Goal: Information Seeking & Learning: Find specific fact

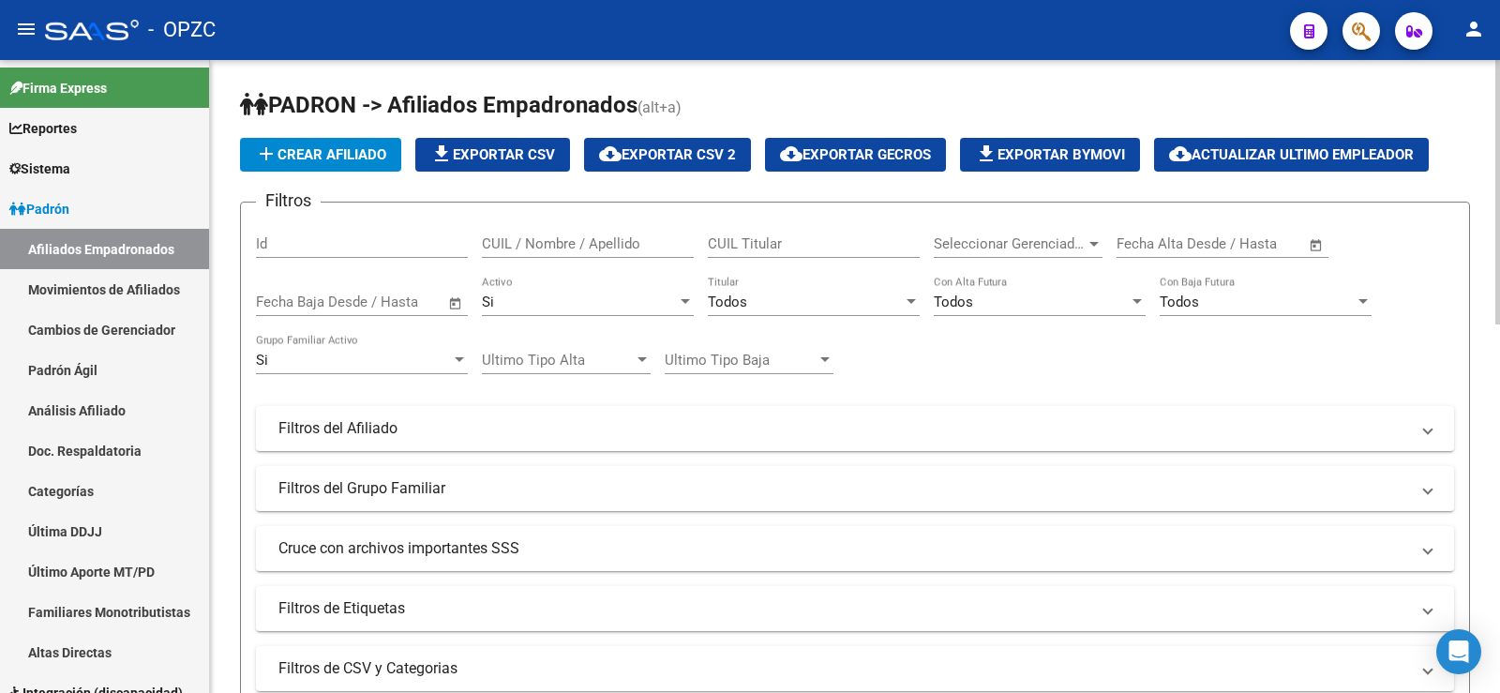
click at [573, 241] on input "CUIL / Nombre / Apellido" at bounding box center [588, 243] width 212 height 17
type input "ocampo"
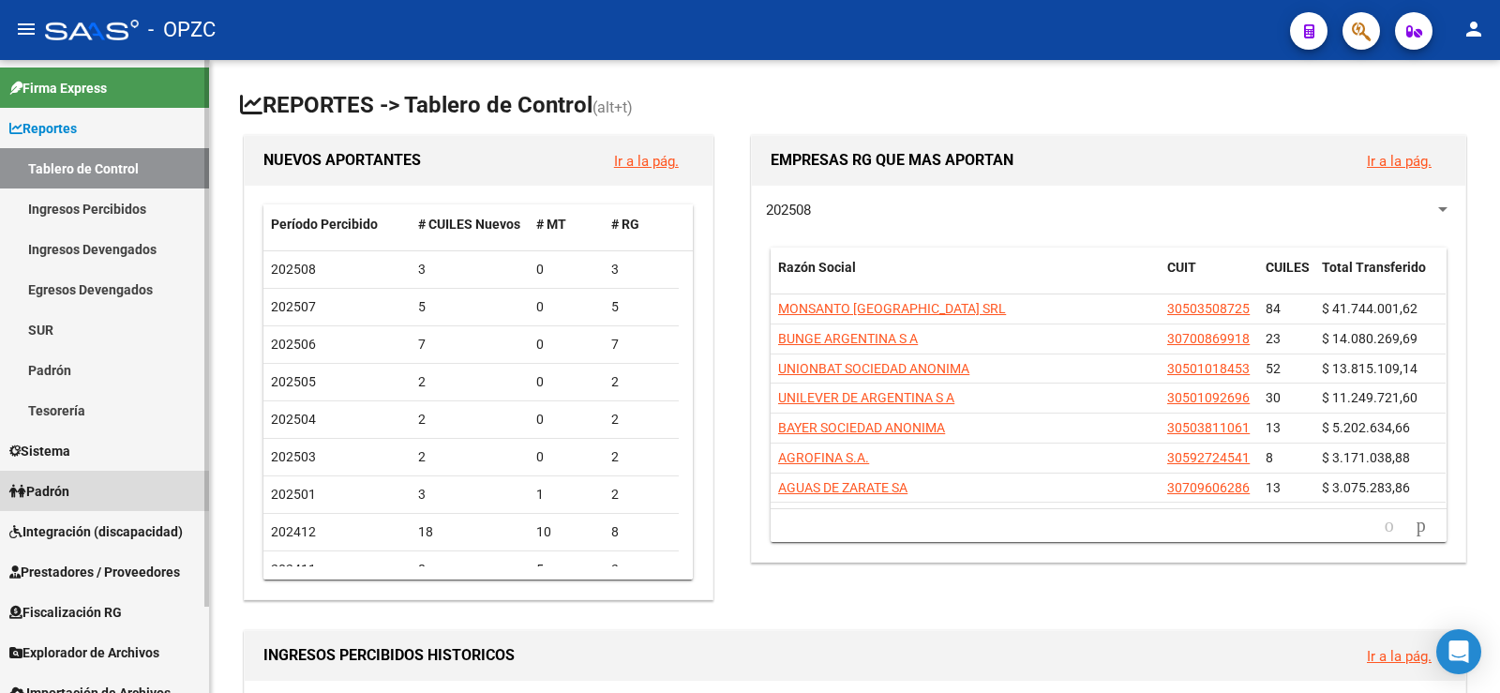
click at [58, 493] on span "Padrón" at bounding box center [39, 491] width 60 height 21
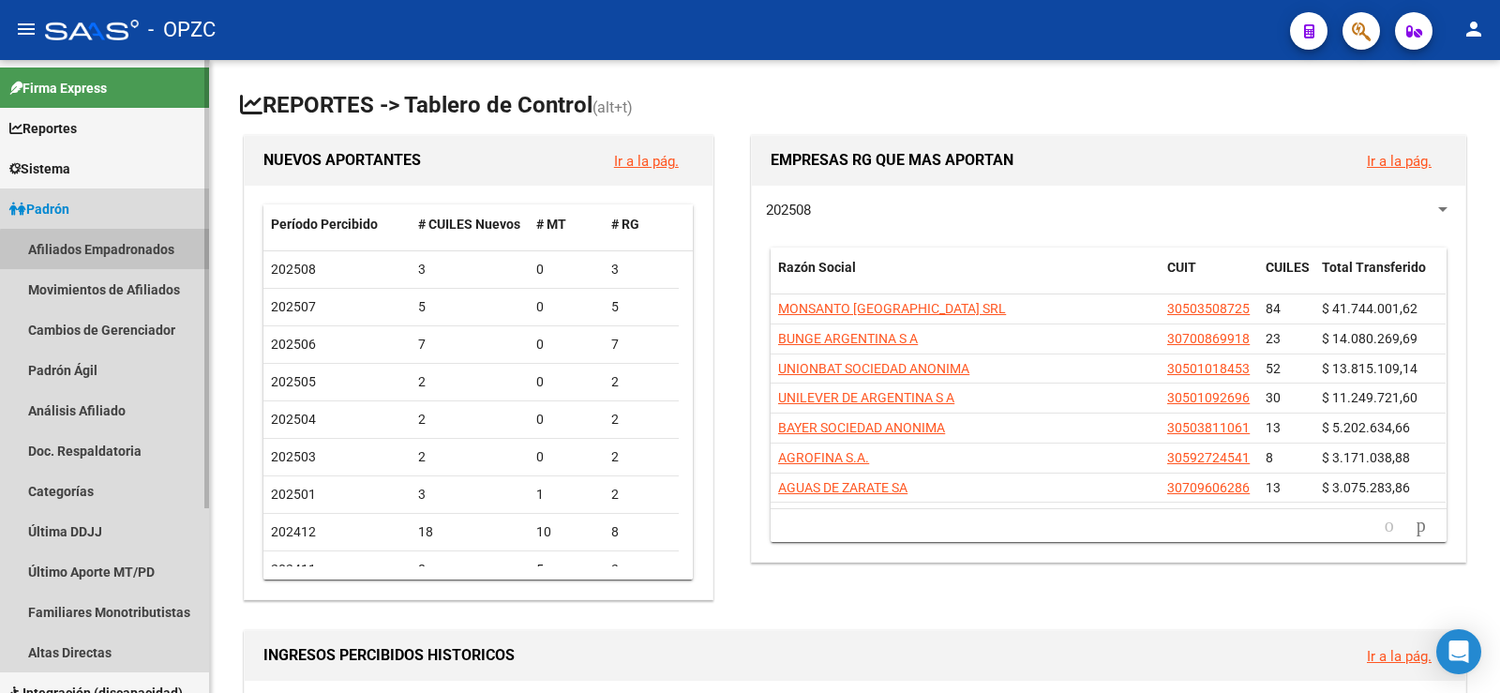
click at [133, 252] on link "Afiliados Empadronados" at bounding box center [104, 249] width 209 height 40
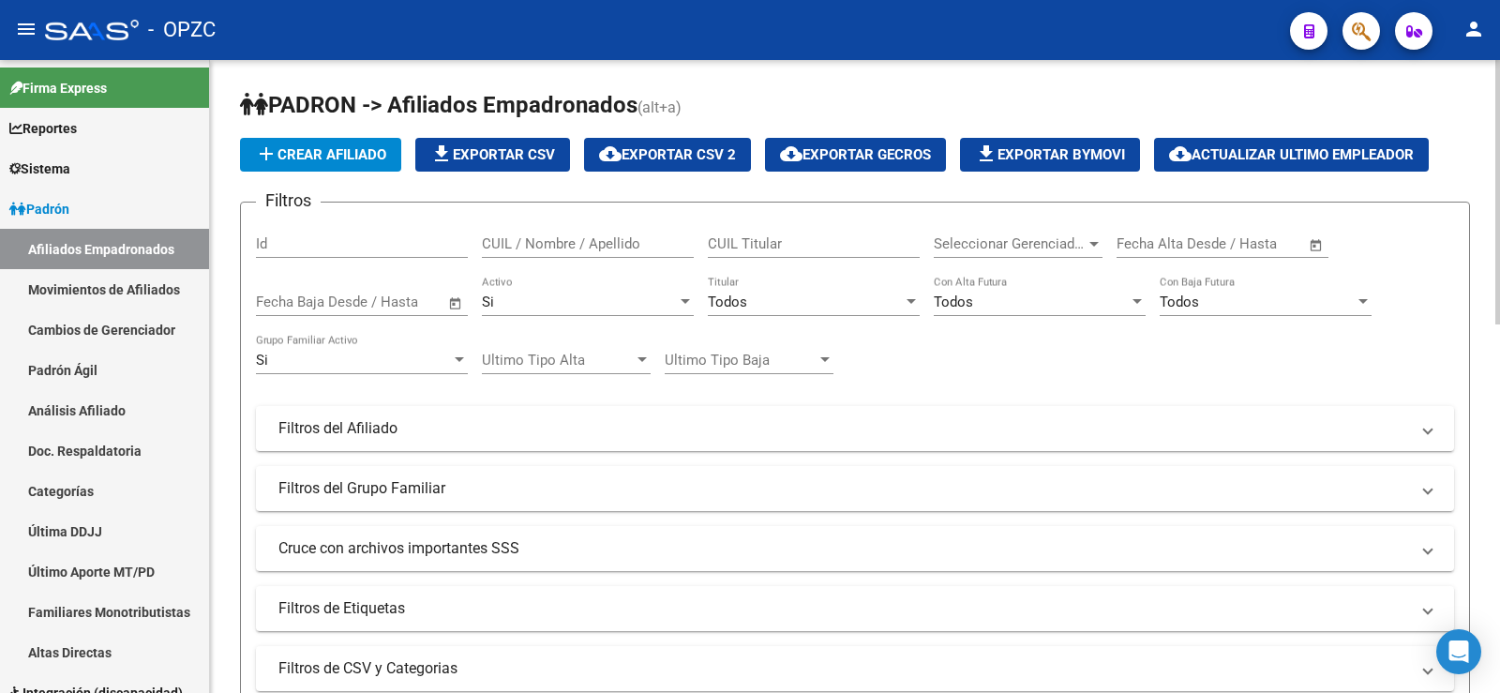
click at [562, 245] on input "CUIL / Nombre / Apellido" at bounding box center [588, 243] width 212 height 17
type input "ocampo"
click at [523, 305] on div "Si" at bounding box center [579, 301] width 195 height 17
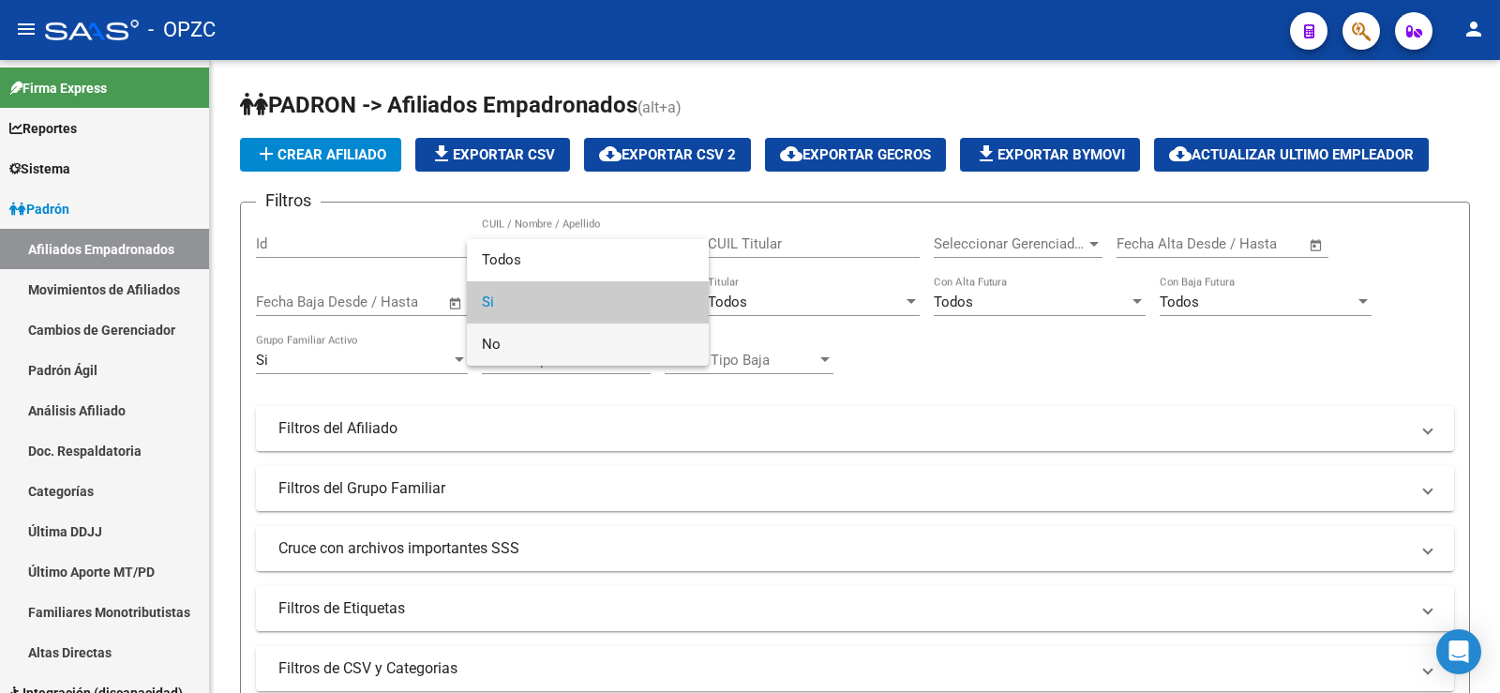
click at [531, 342] on span "No" at bounding box center [588, 344] width 212 height 42
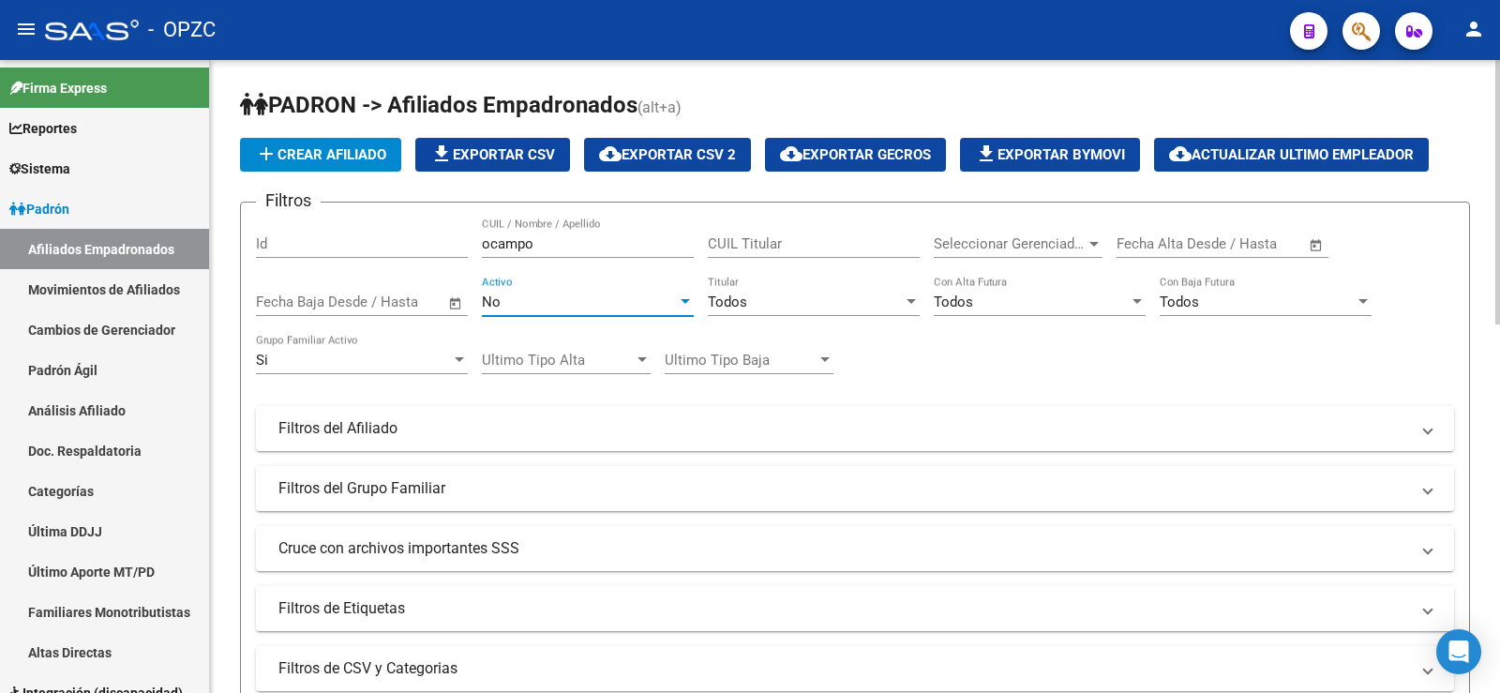
click at [383, 366] on div "Si" at bounding box center [353, 360] width 195 height 17
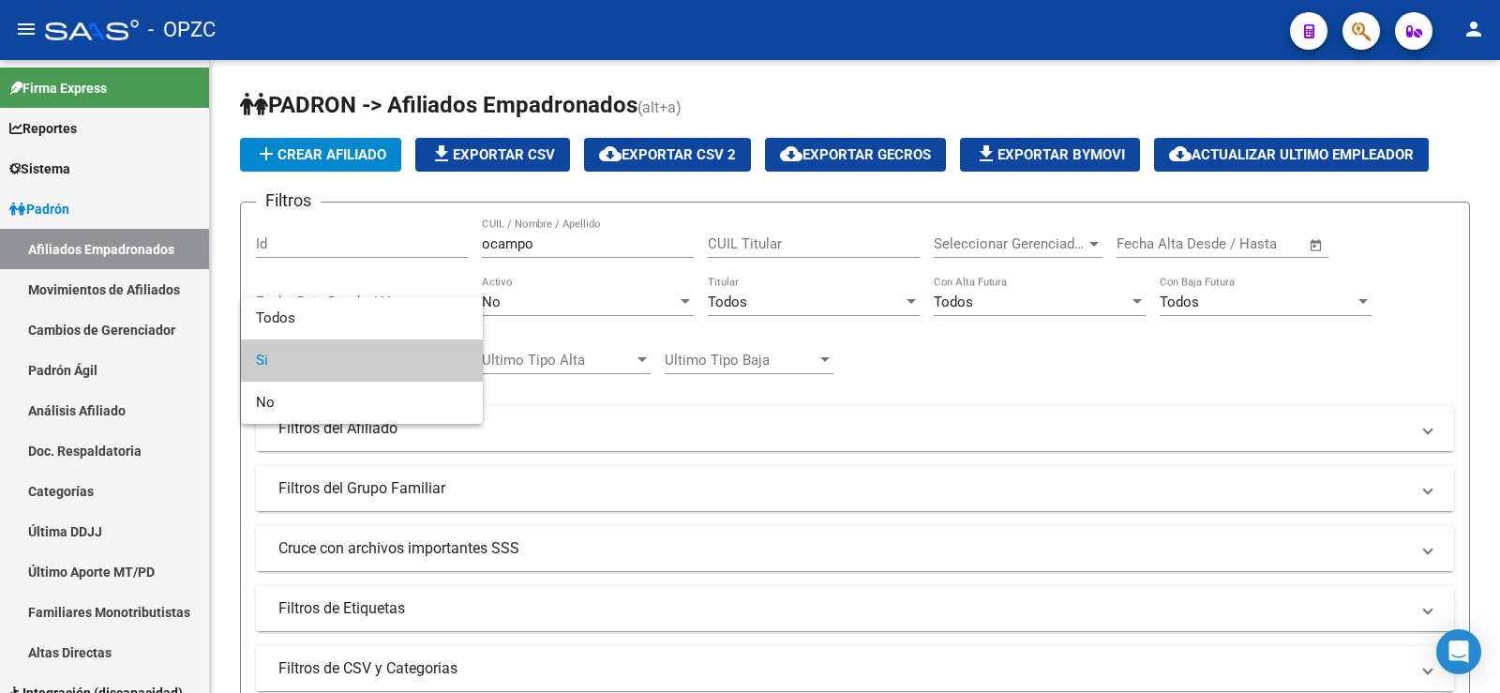
click at [1005, 362] on div at bounding box center [750, 346] width 1500 height 693
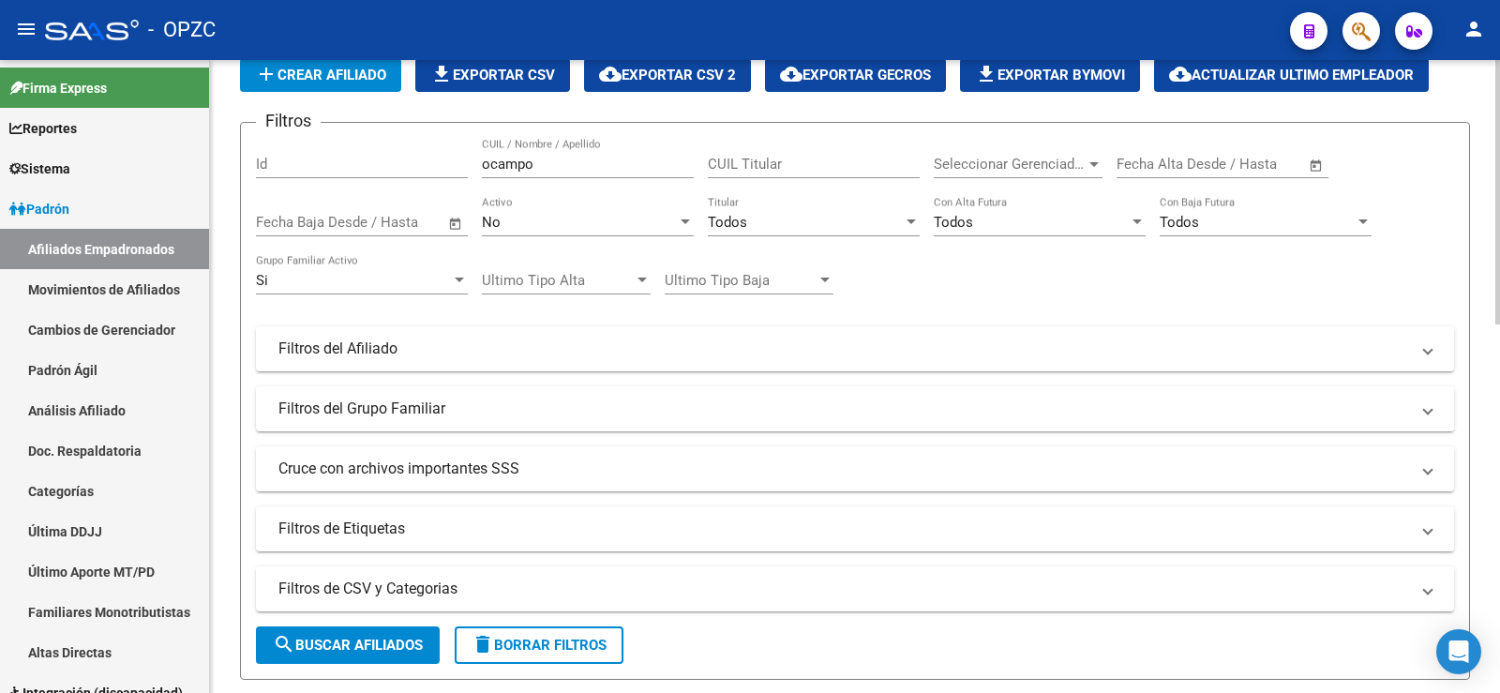
scroll to position [187, 0]
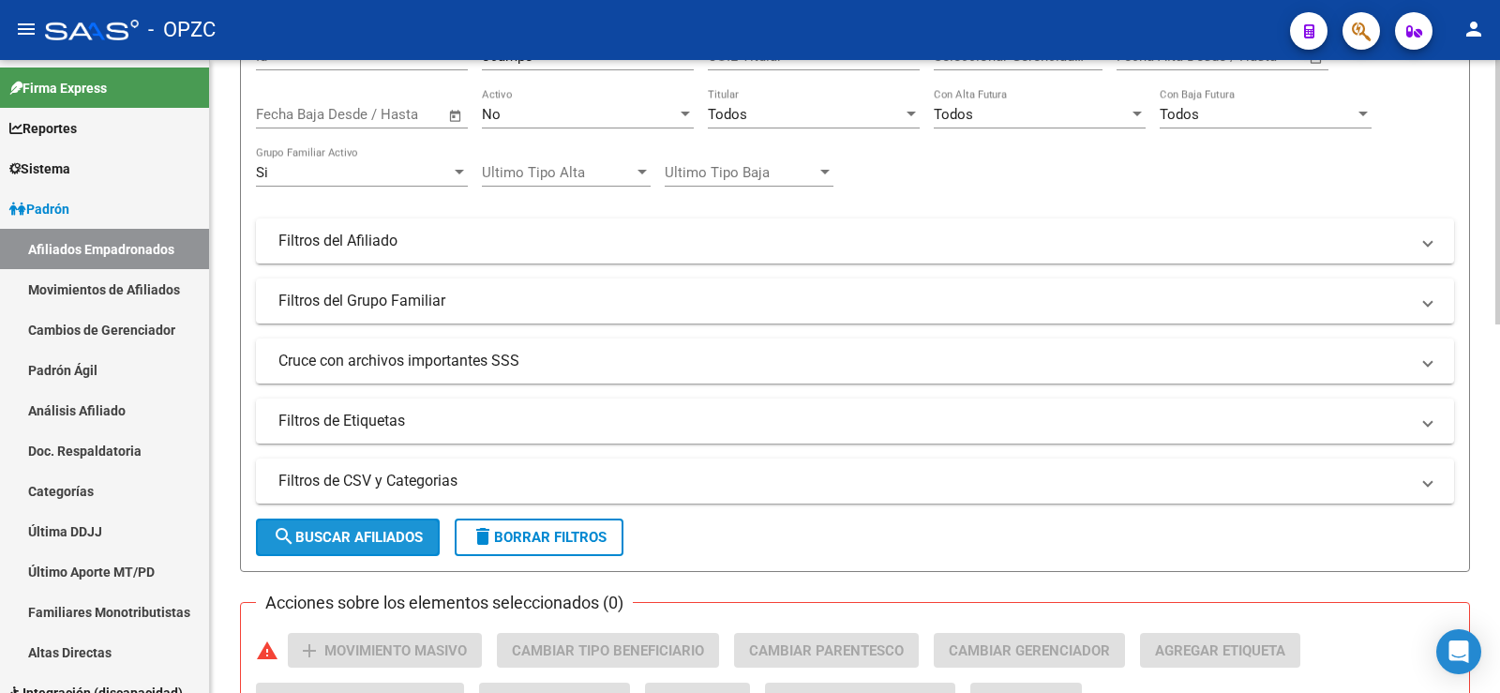
click at [333, 535] on span "search Buscar Afiliados" at bounding box center [348, 537] width 150 height 17
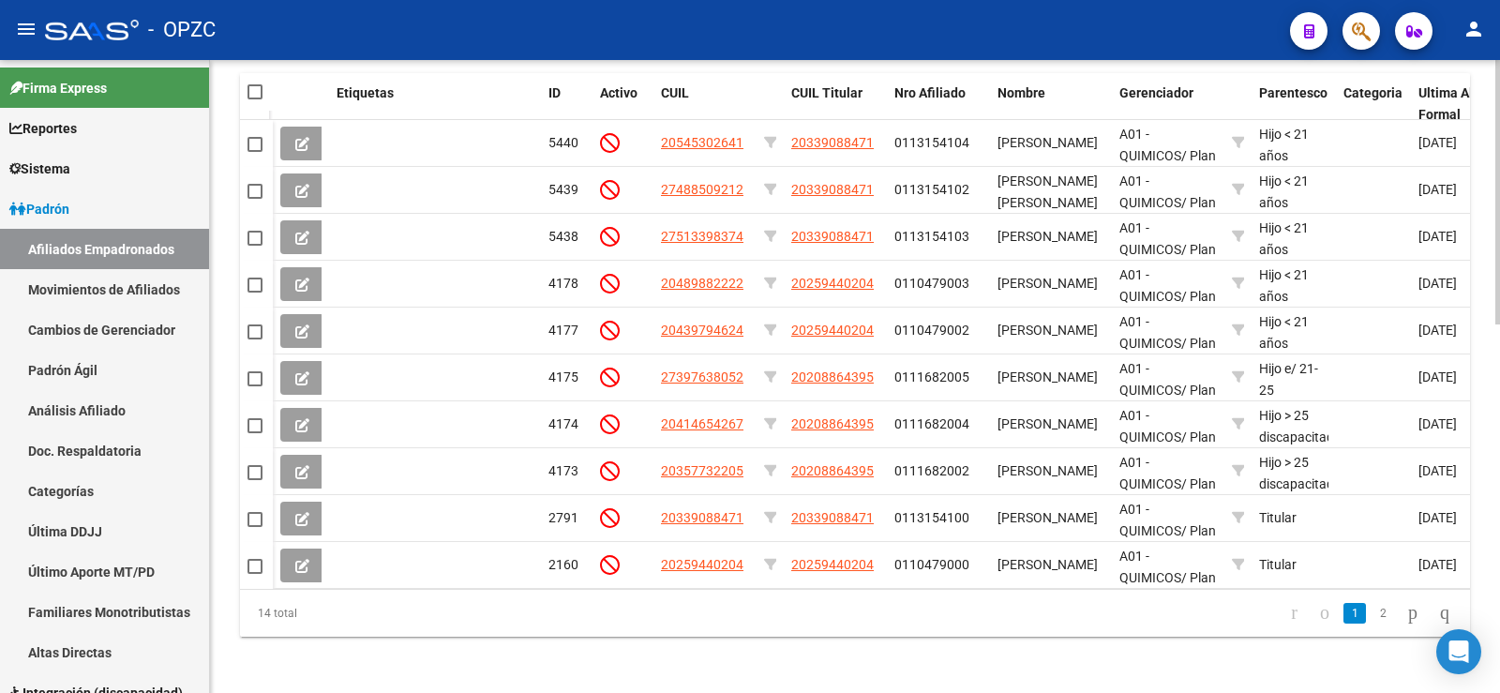
scroll to position [884, 0]
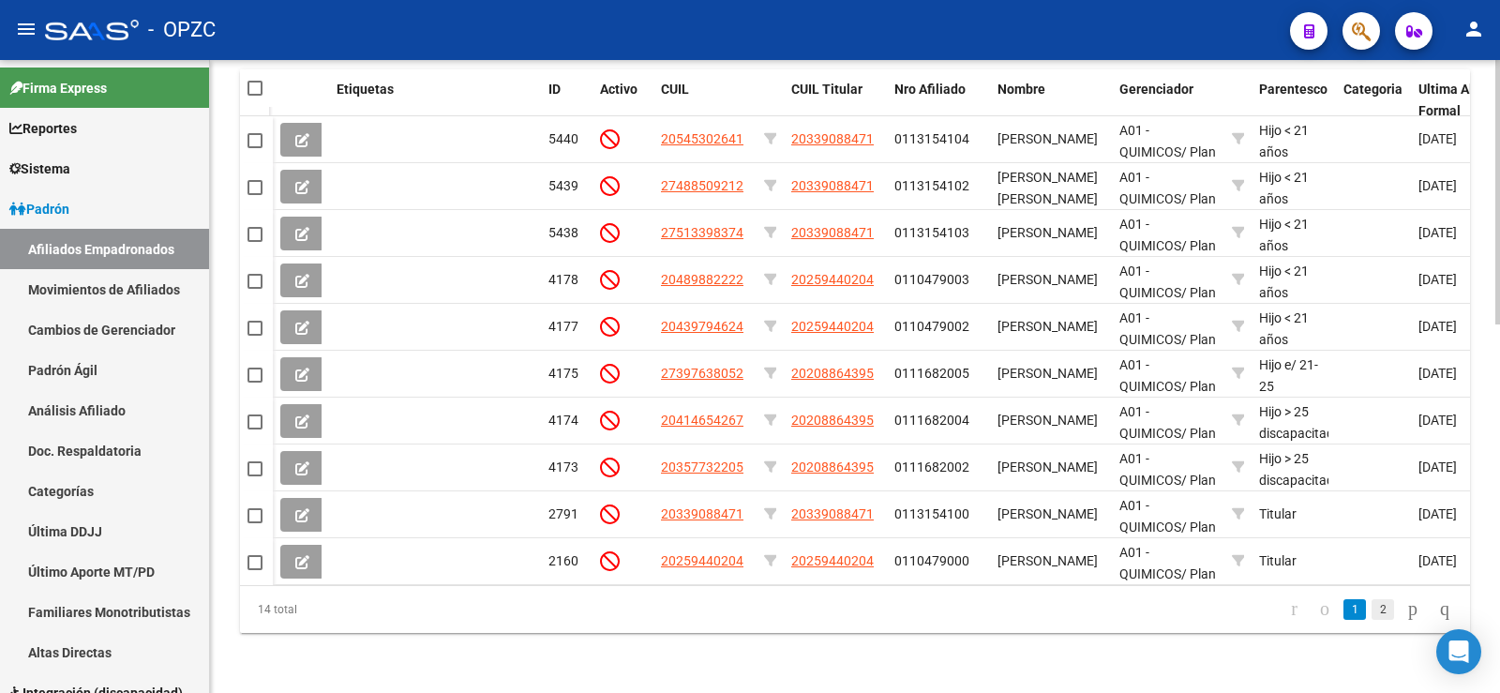
click at [1371, 604] on link "2" at bounding box center [1382, 609] width 22 height 21
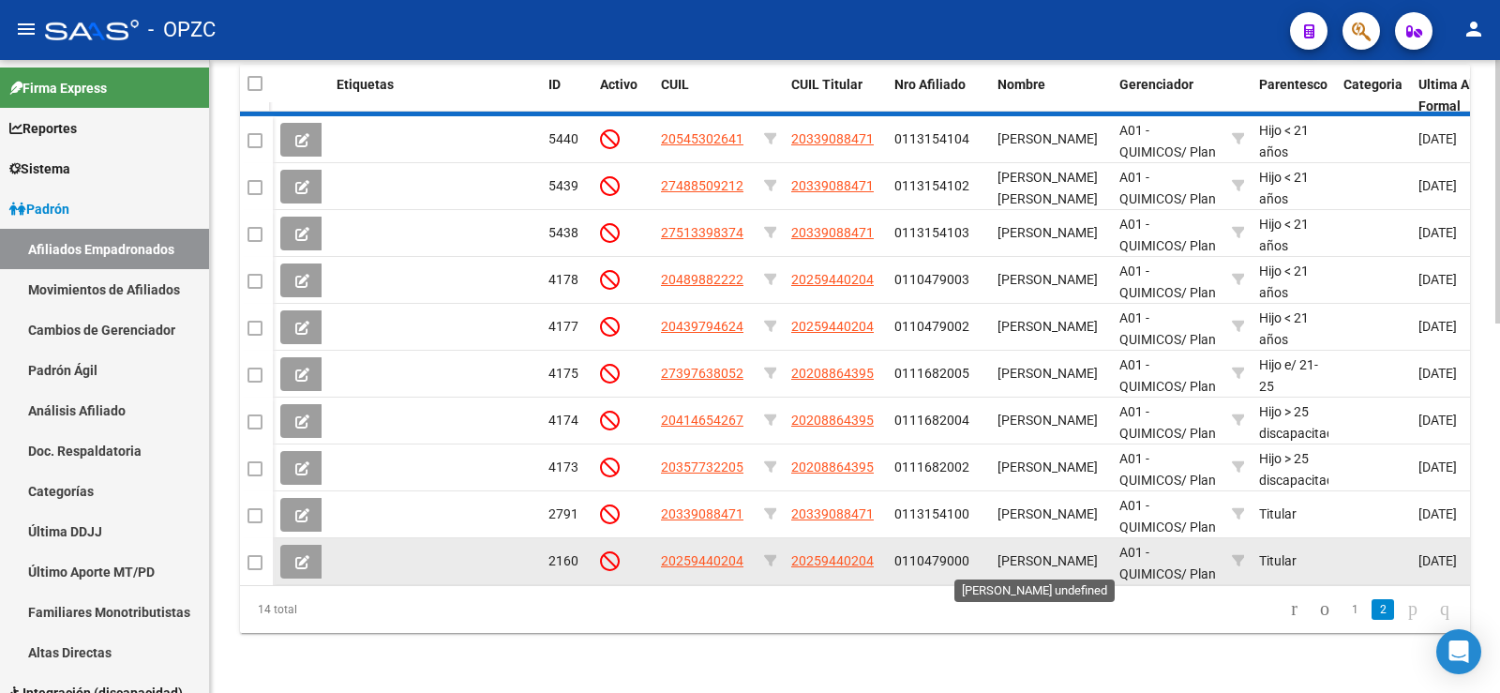
scroll to position [603, 0]
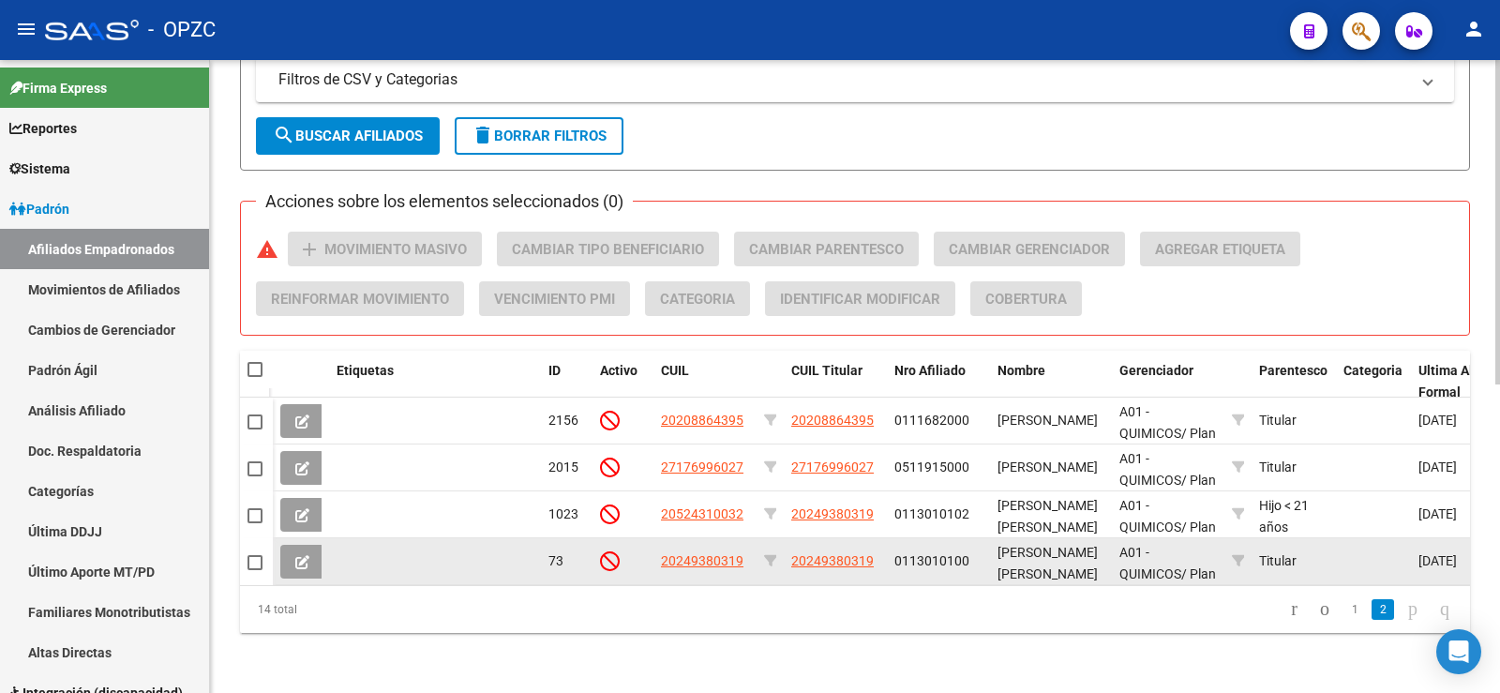
click at [307, 555] on icon at bounding box center [302, 562] width 14 height 14
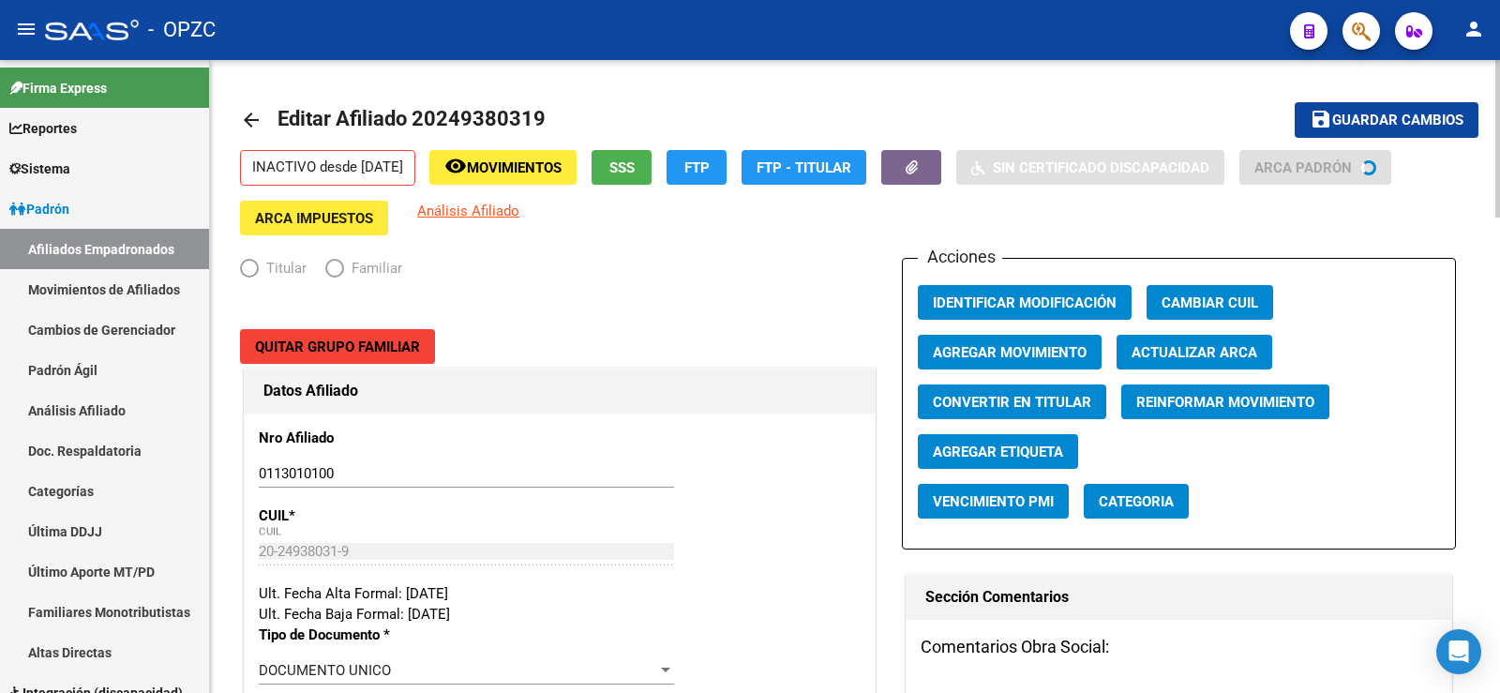
radio input "true"
type input "30-71613058-0"
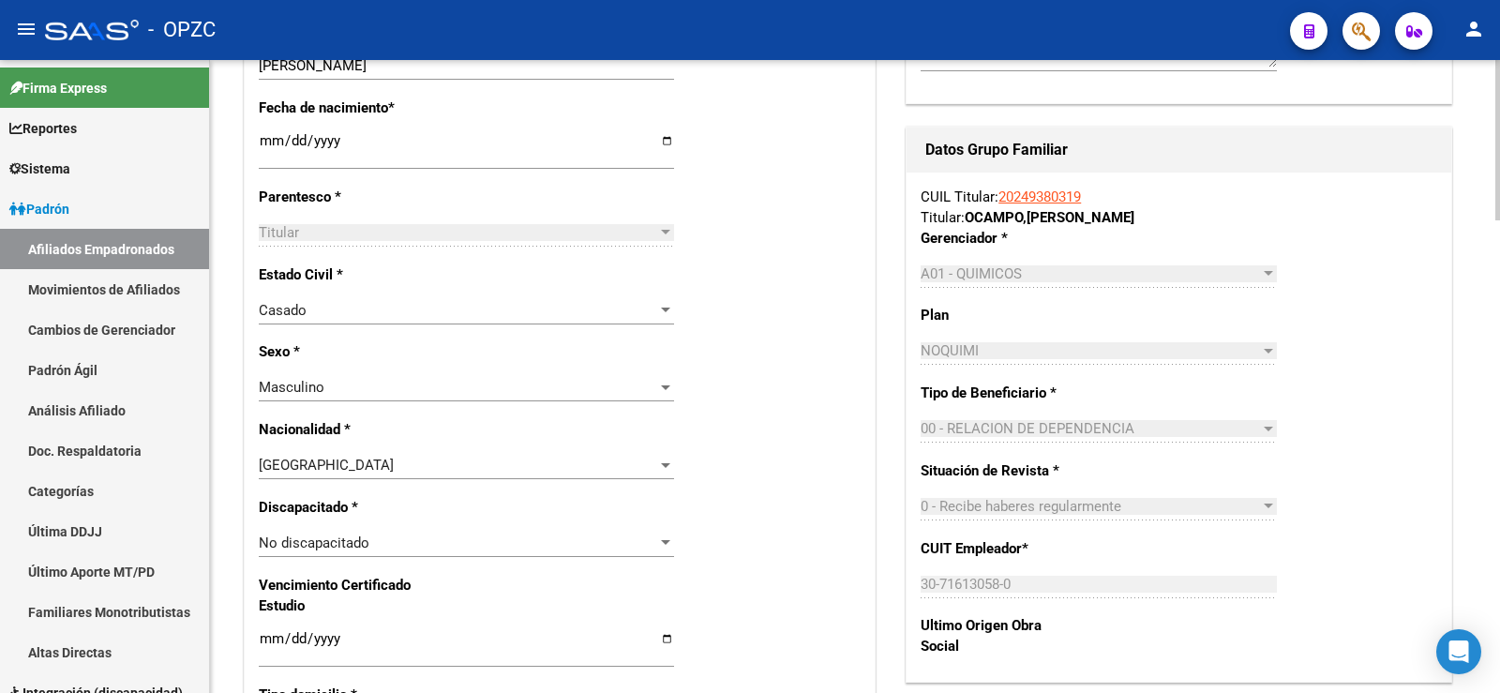
scroll to position [844, 0]
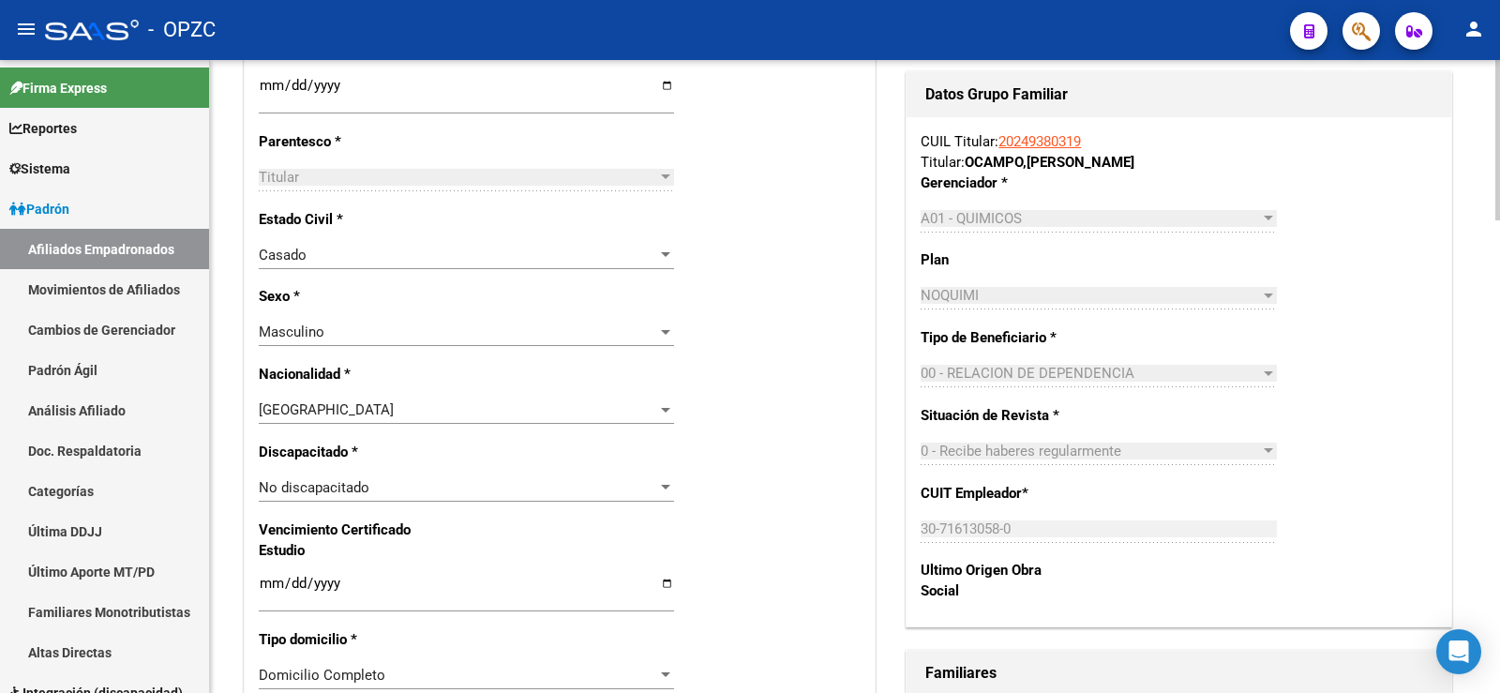
click at [916, 526] on div "CUIL Titular: 20249380319 Titular: [PERSON_NAME] * A01 - QUIMICOS Seleccionar G…" at bounding box center [1178, 372] width 544 height 510
click at [857, 496] on div "Nro Afiliado 0113010100 Ingresar nro CUIL * 20-24938031-9 CUIL ARCA [PERSON_NAM…" at bounding box center [560, 547] width 630 height 2053
drag, startPoint x: 1102, startPoint y: 140, endPoint x: 1001, endPoint y: 136, distance: 101.3
click at [1001, 136] on div "CUIL Titular: 20249380319 Titular: [PERSON_NAME]" at bounding box center [1179, 151] width 516 height 41
copy link "20249380319"
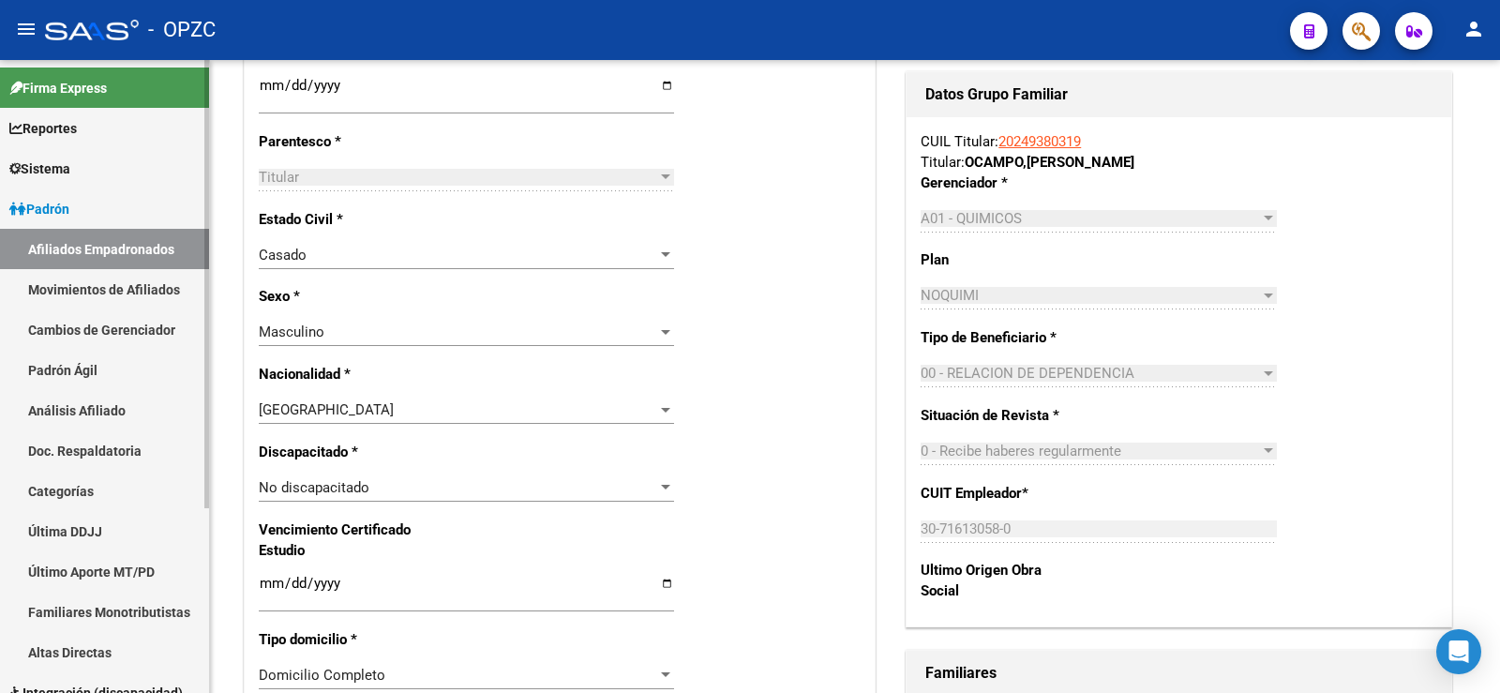
scroll to position [187, 0]
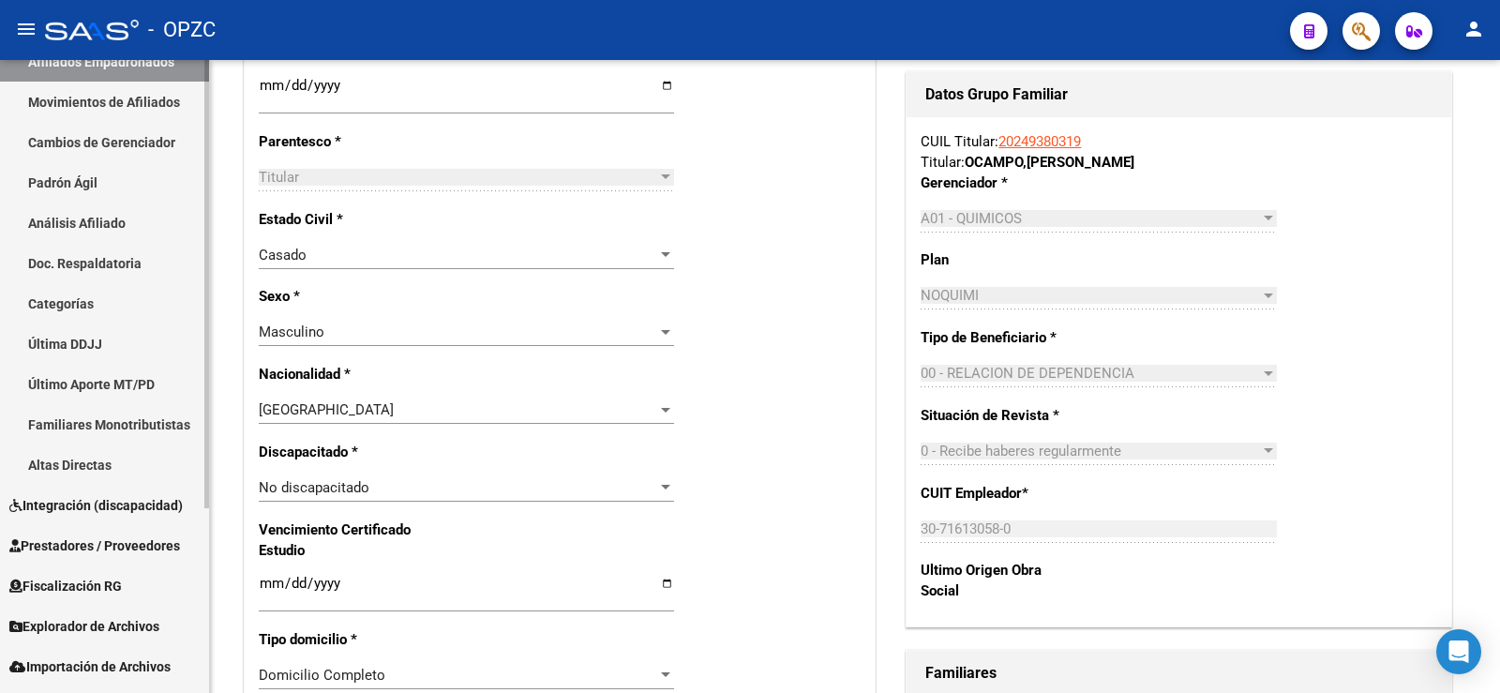
click at [109, 620] on span "Explorador de Archivos" at bounding box center [84, 626] width 150 height 21
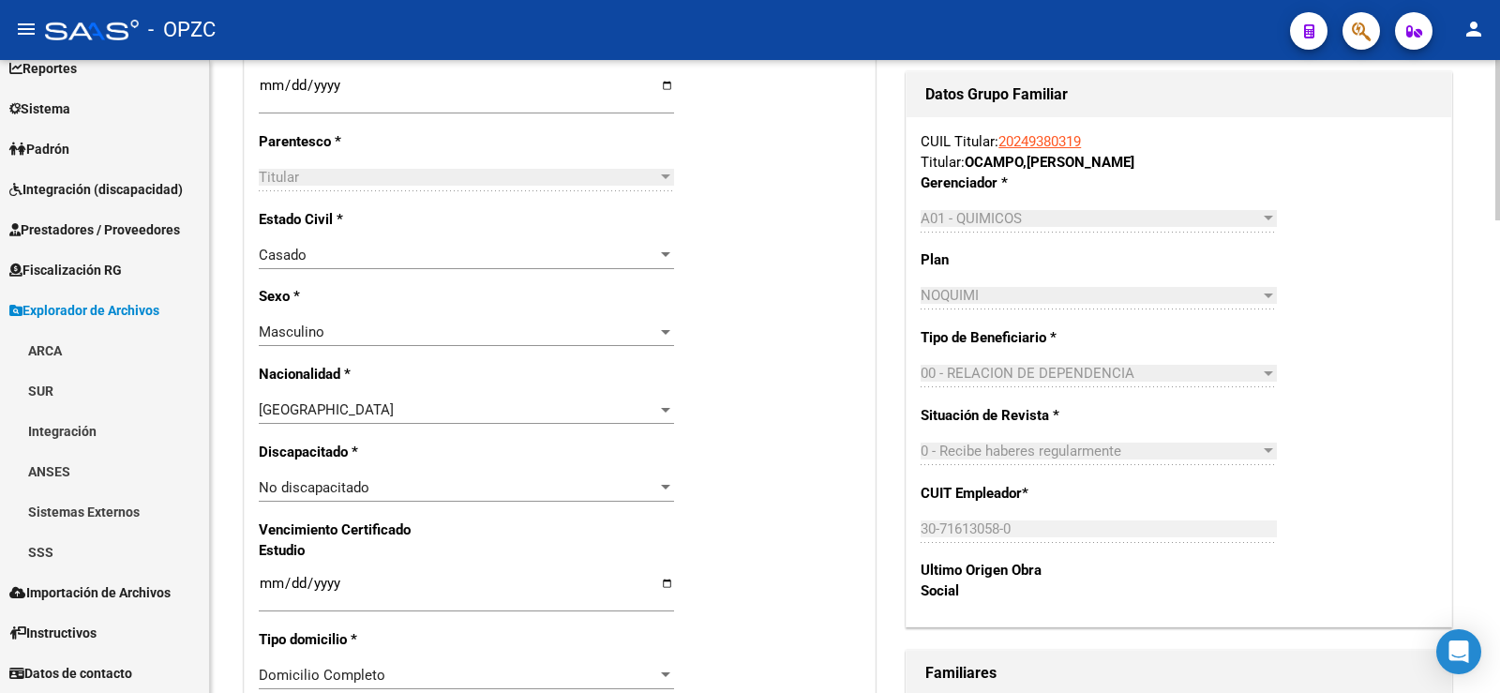
scroll to position [60, 0]
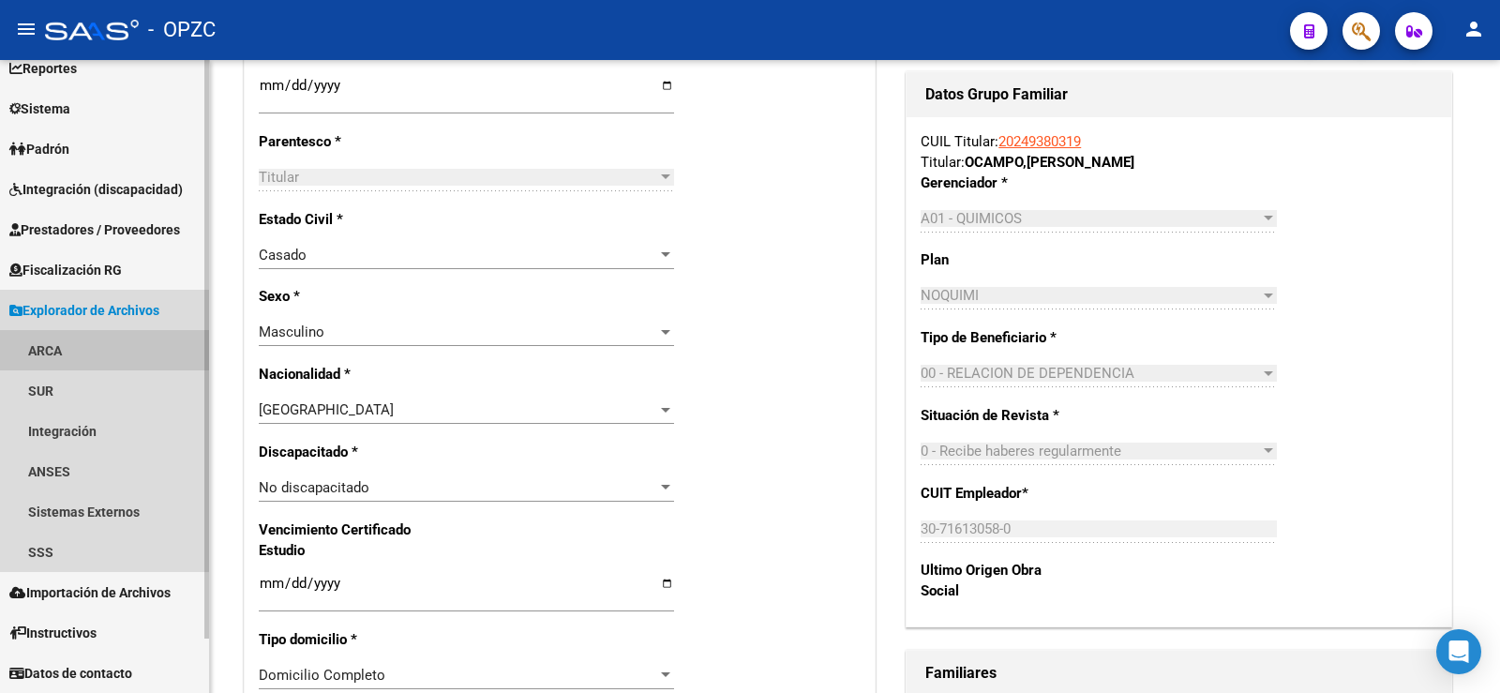
click at [56, 342] on link "ARCA" at bounding box center [104, 350] width 209 height 40
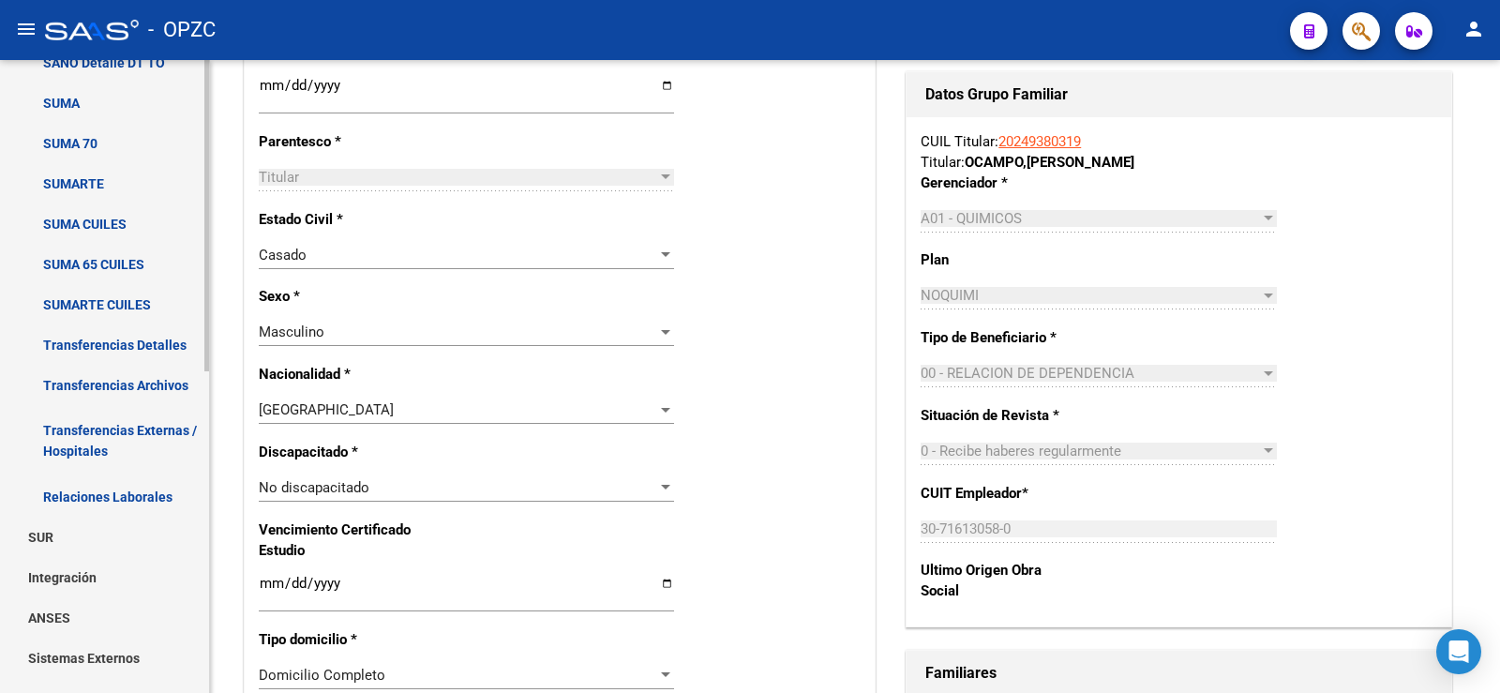
scroll to position [529, 0]
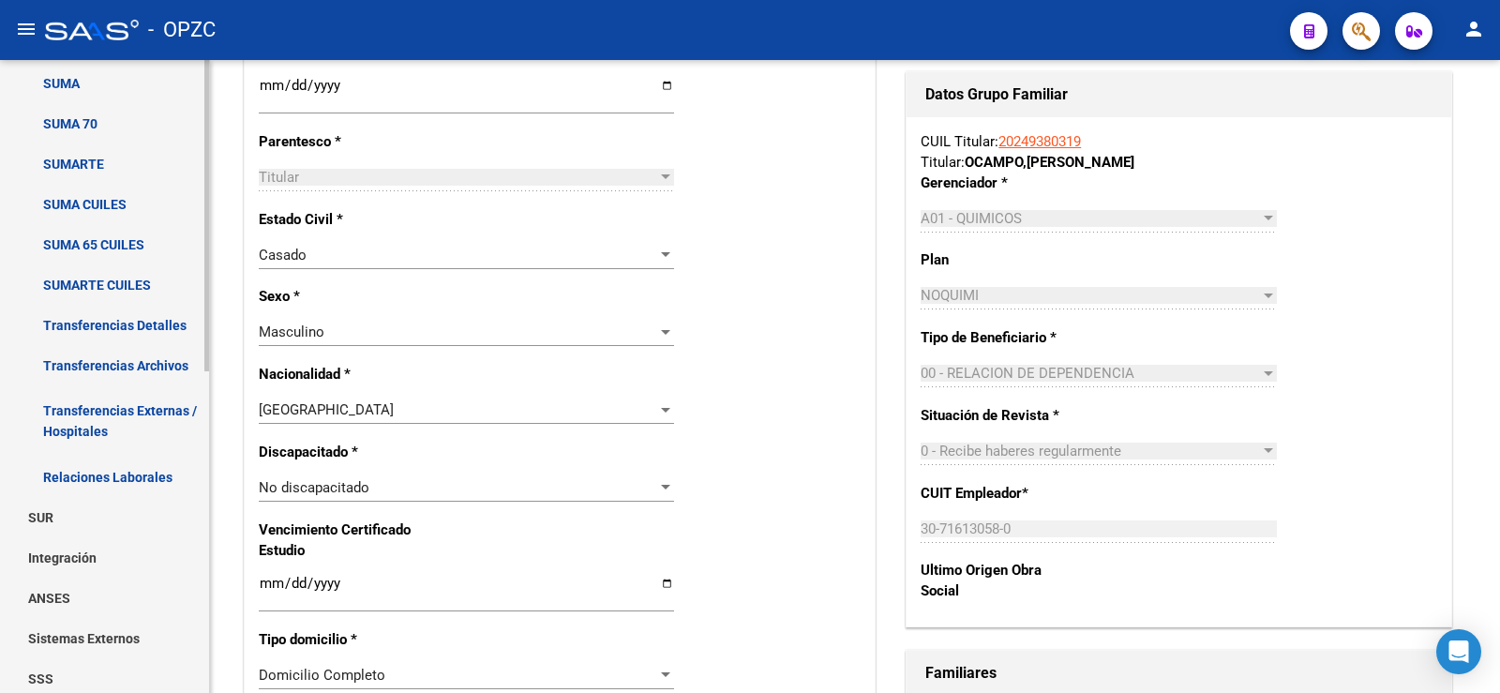
click at [135, 479] on link "Relaciones Laborales" at bounding box center [104, 477] width 209 height 40
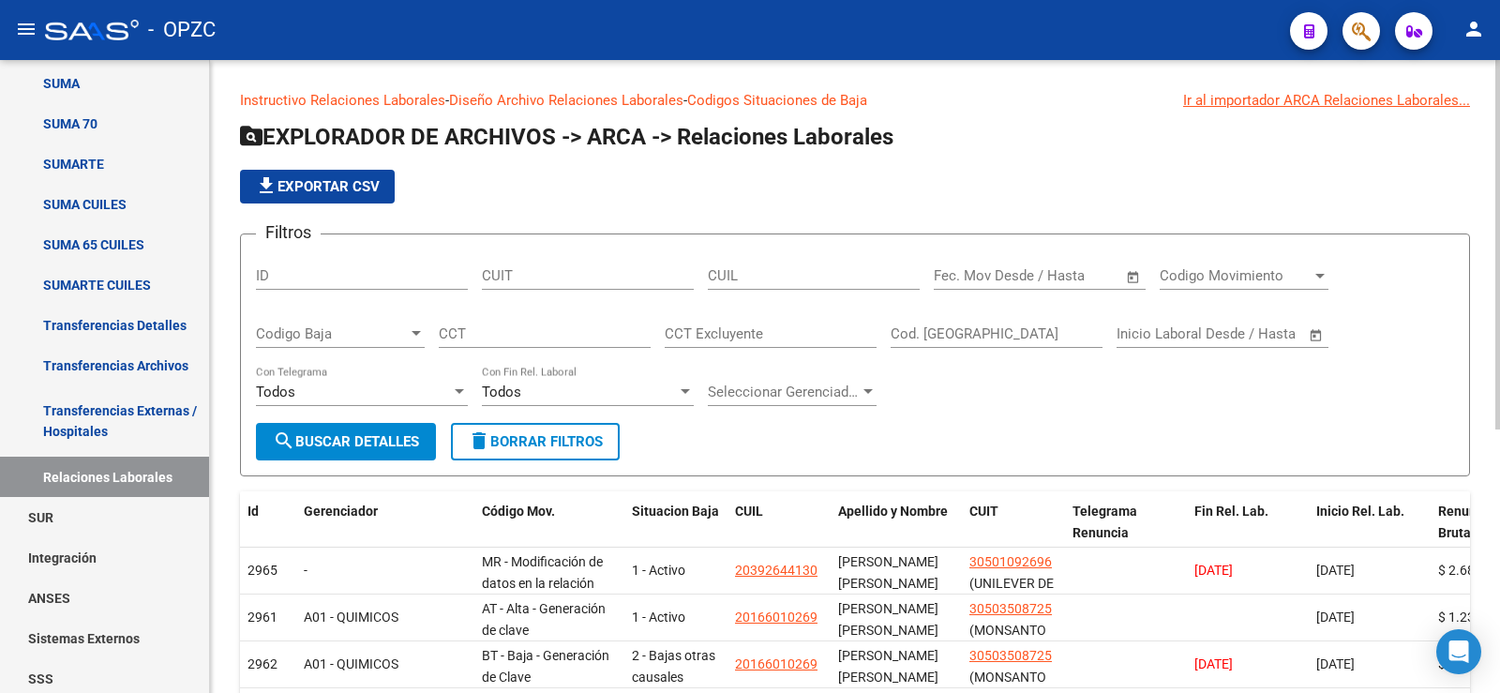
click at [722, 280] on input "CUIL" at bounding box center [814, 275] width 212 height 17
paste input "20-24938031-9"
type input "20-24938031-9"
click at [378, 432] on button "search Buscar Detalles" at bounding box center [346, 441] width 180 height 37
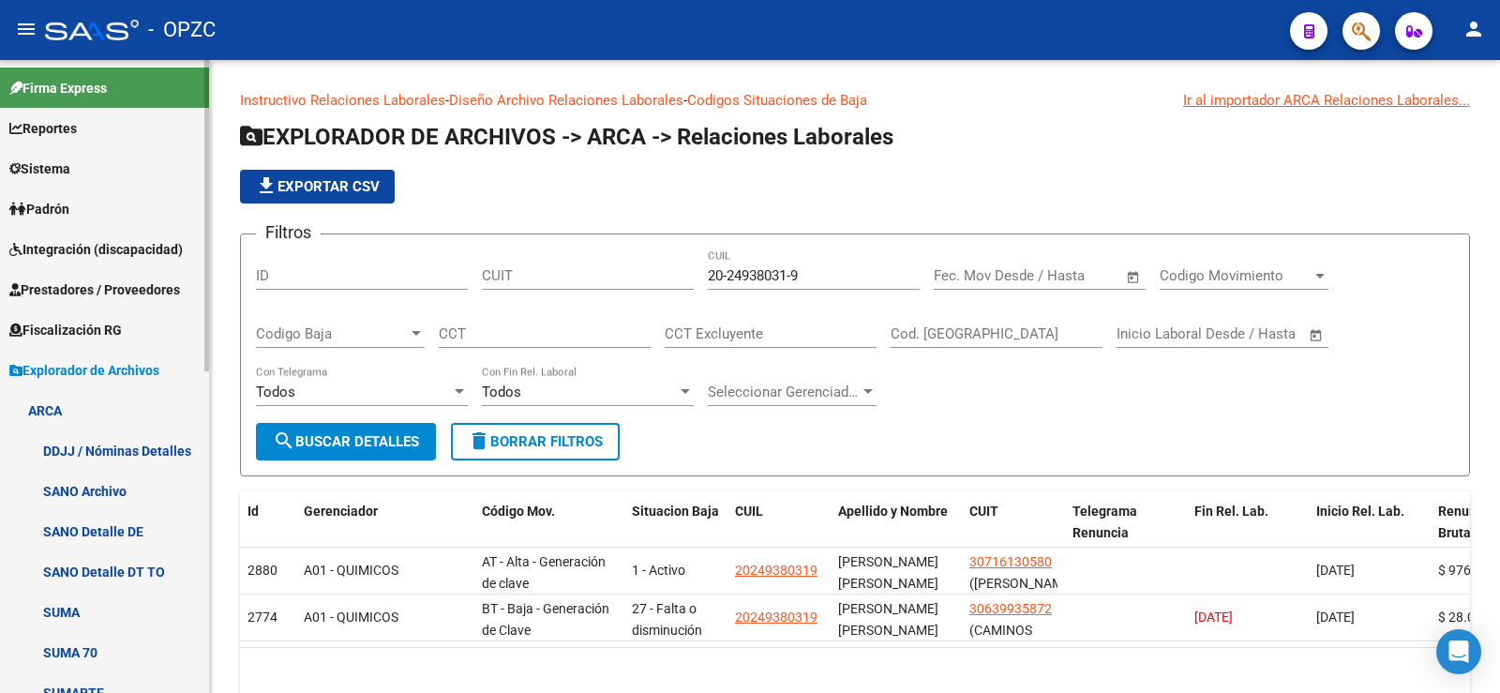
click at [84, 195] on link "Padrón" at bounding box center [104, 208] width 209 height 40
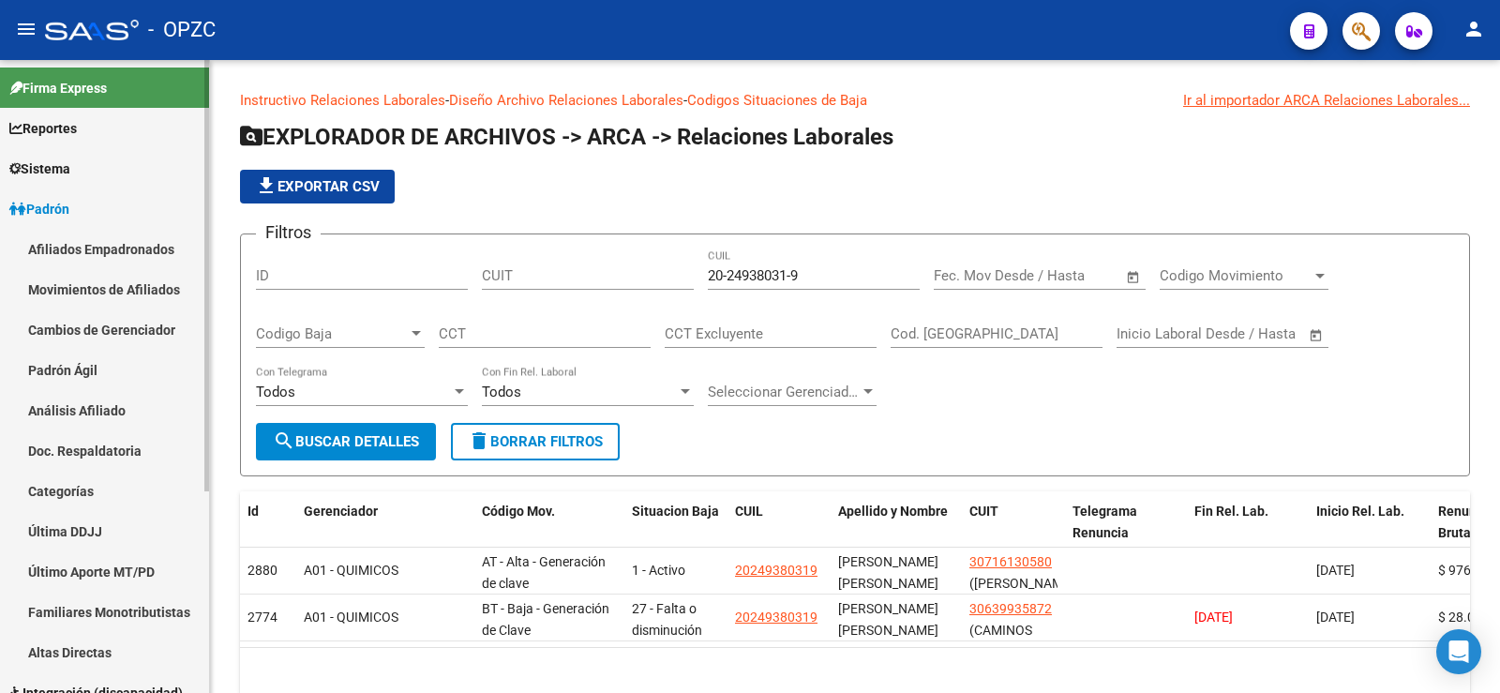
click at [83, 243] on link "Afiliados Empadronados" at bounding box center [104, 249] width 209 height 40
